Goal: Find specific page/section: Find specific page/section

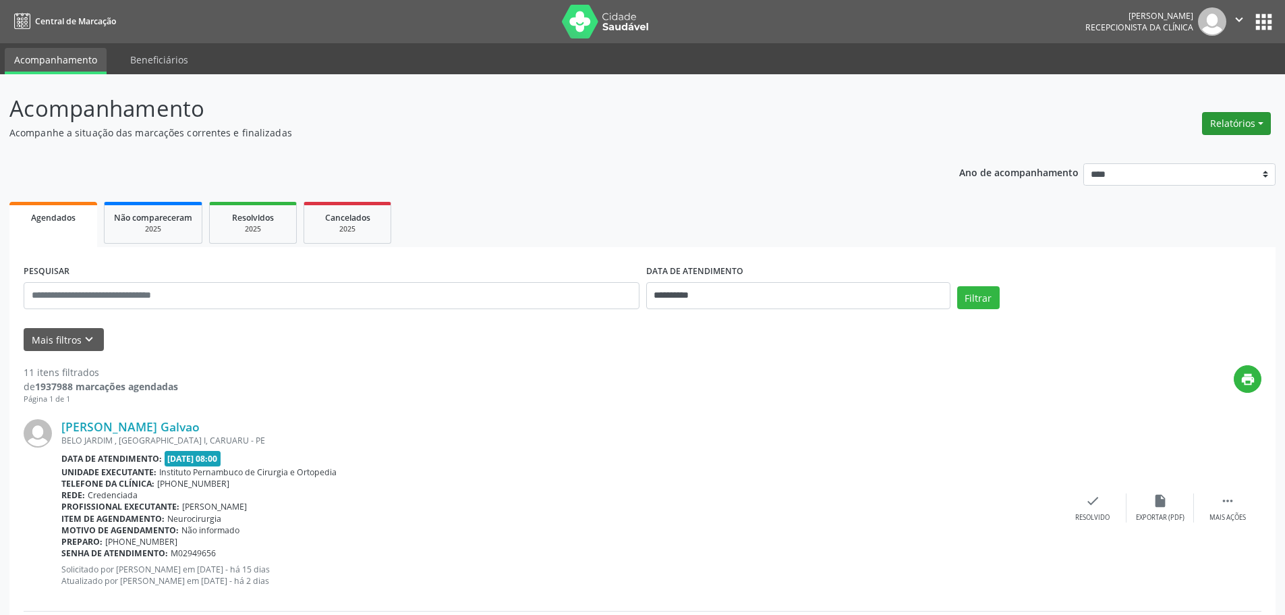
click at [1234, 117] on button "Relatórios" at bounding box center [1236, 123] width 69 height 23
click at [1149, 150] on link "Agendamentos" at bounding box center [1199, 152] width 145 height 19
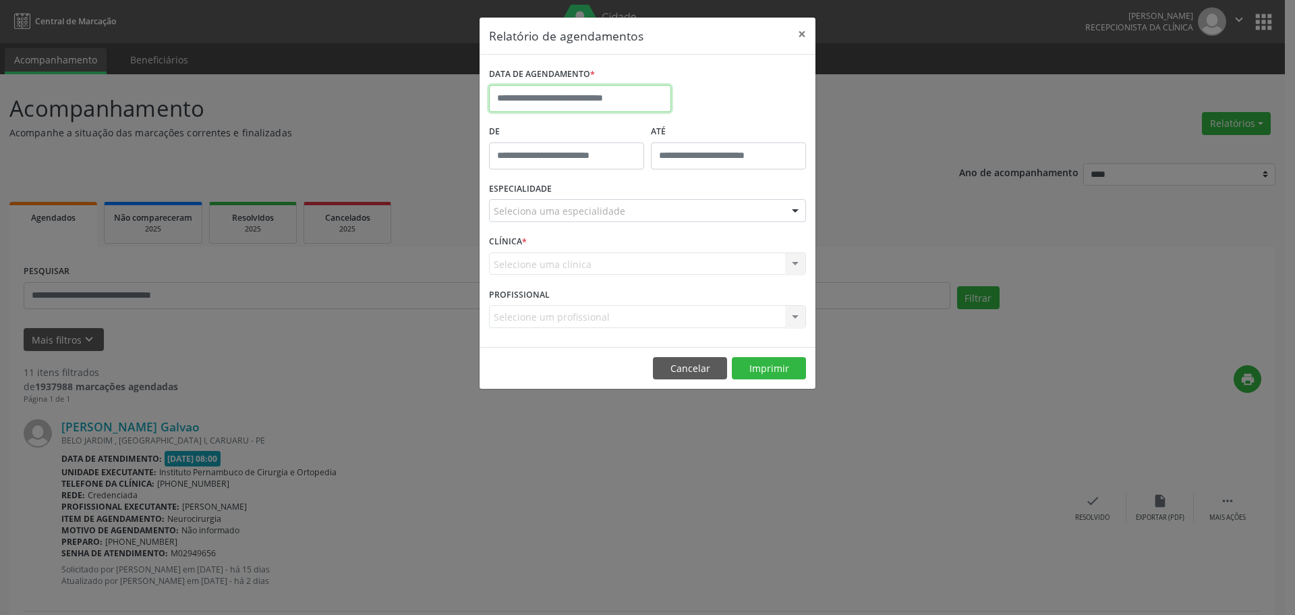
click at [561, 96] on input "text" at bounding box center [580, 98] width 182 height 27
click at [617, 228] on span "16" at bounding box center [622, 223] width 26 height 26
type input "**********"
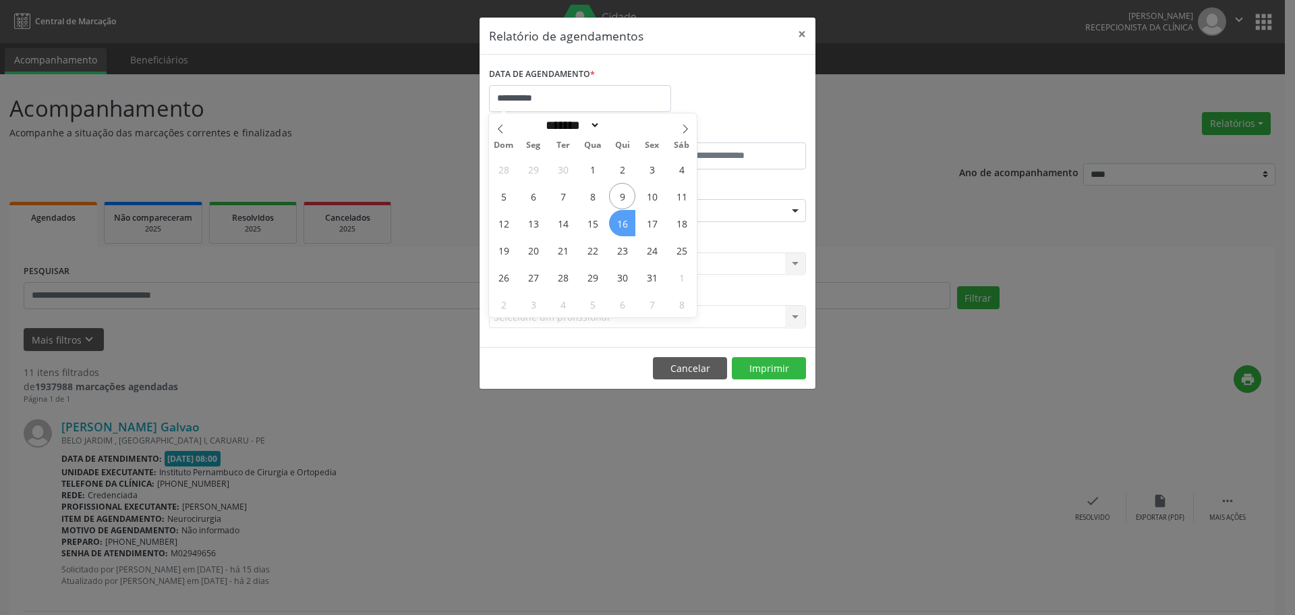
click at [617, 228] on span "16" at bounding box center [622, 223] width 26 height 26
click at [622, 215] on div "Seleciona uma especialidade" at bounding box center [647, 210] width 317 height 23
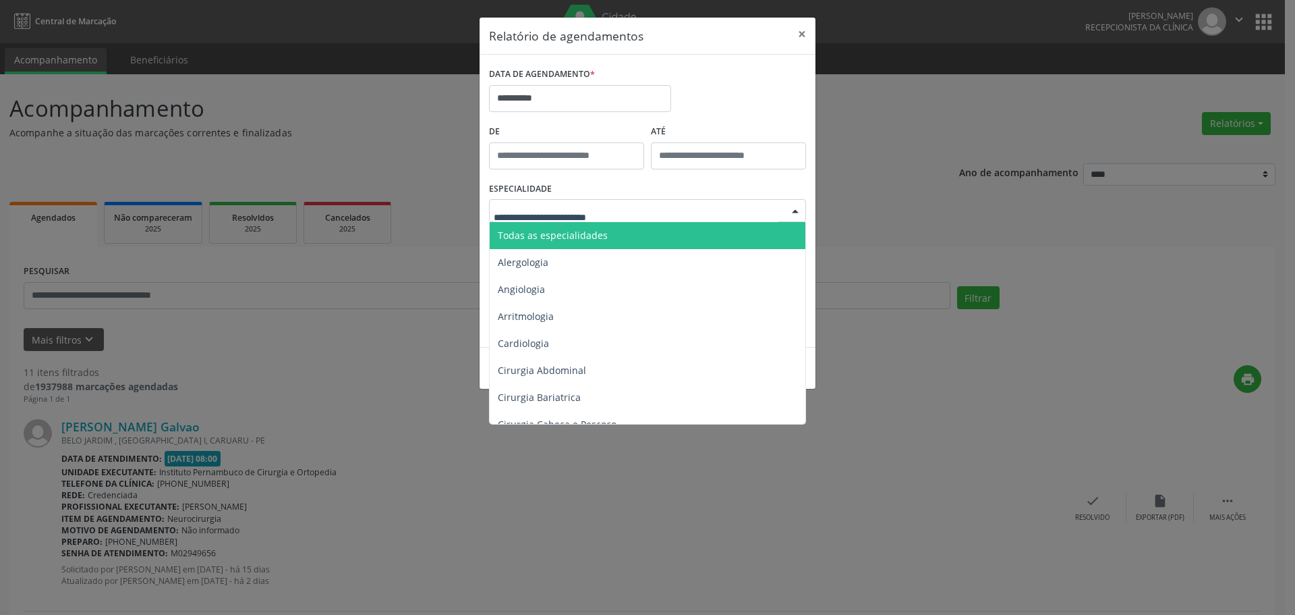
click at [608, 227] on span "Todas as especialidades" at bounding box center [649, 235] width 318 height 27
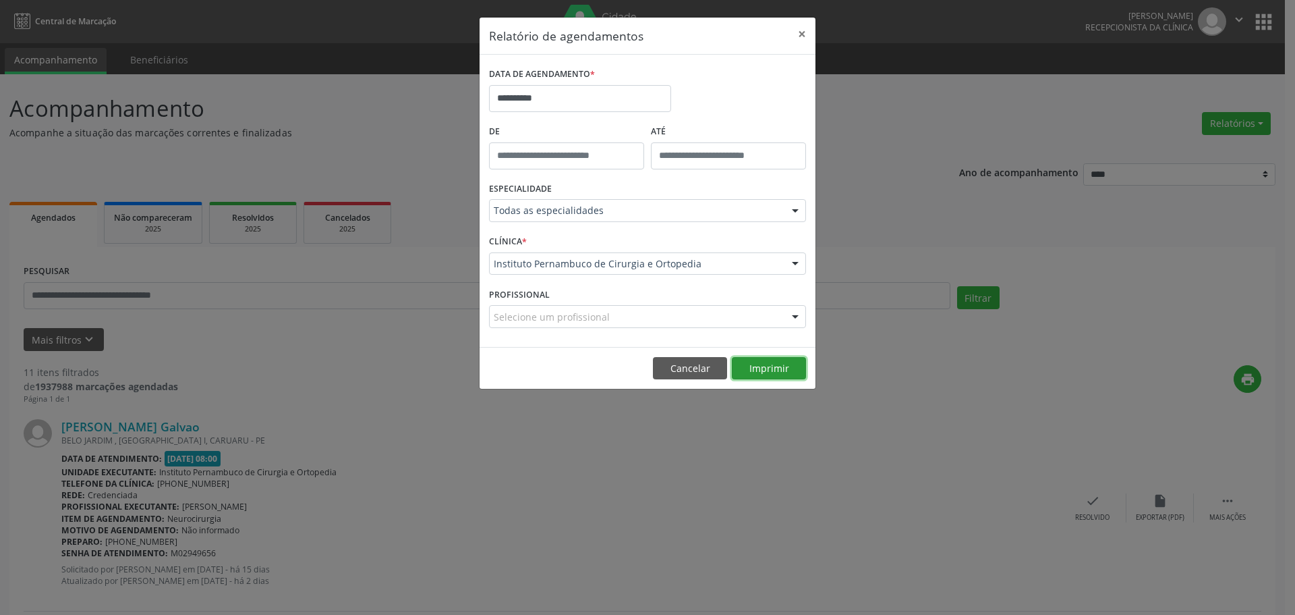
click at [758, 366] on button "Imprimir" at bounding box center [769, 368] width 74 height 23
